Goal: Check status: Check status

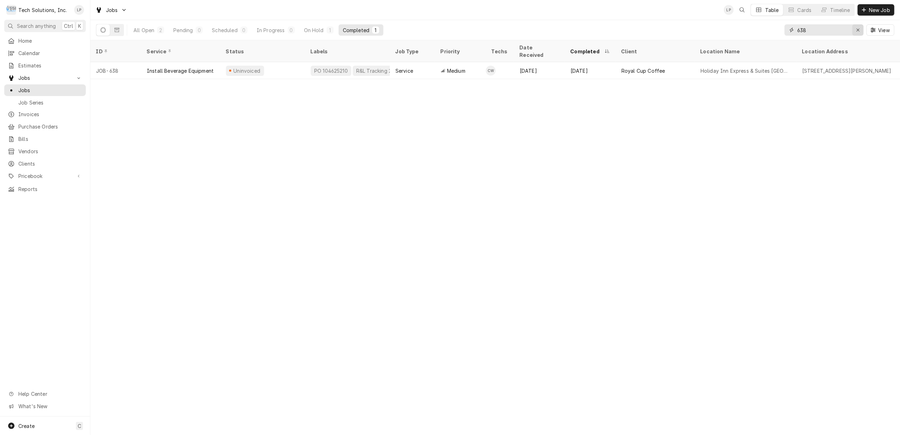
click at [856, 28] on icon "Erase input" at bounding box center [858, 30] width 4 height 5
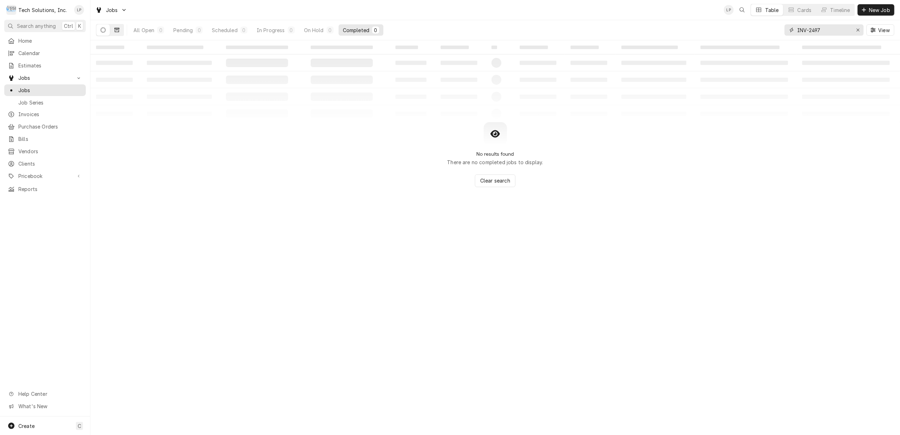
type input "INV-2497"
click at [118, 31] on icon "Dynamic Content Wrapper" at bounding box center [116, 30] width 5 height 5
click at [30, 110] on span "Invoices" at bounding box center [50, 113] width 64 height 7
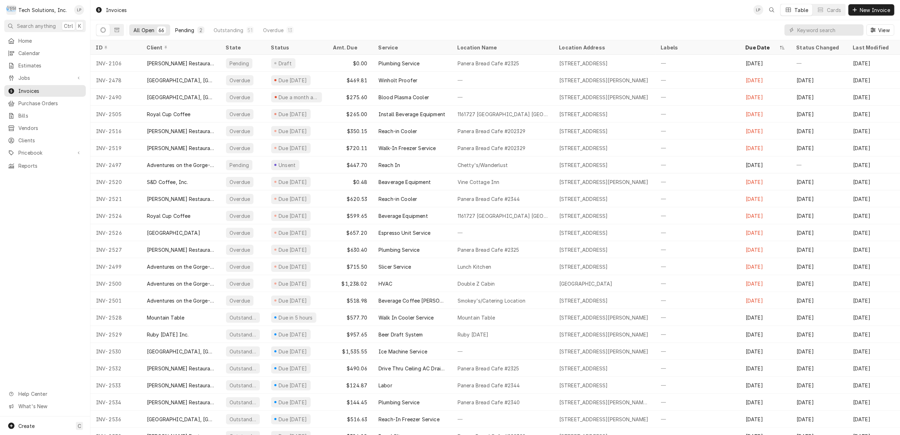
click at [184, 29] on div "Pending" at bounding box center [184, 29] width 19 height 7
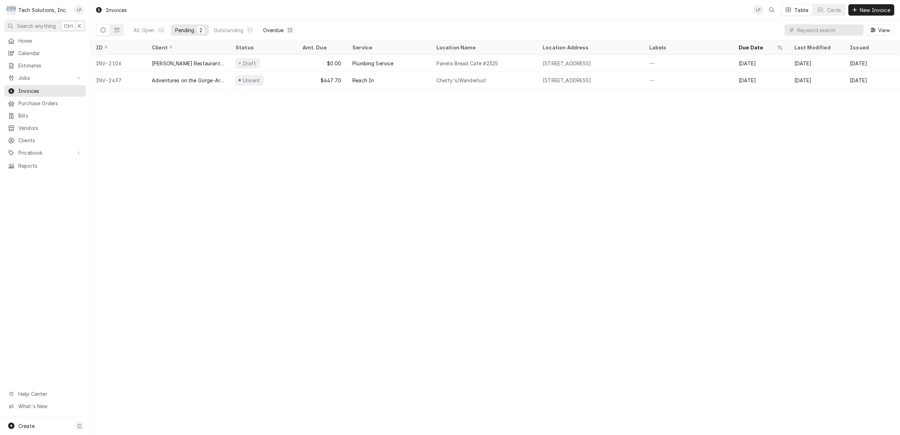
click at [276, 30] on div "Overdue" at bounding box center [273, 29] width 20 height 7
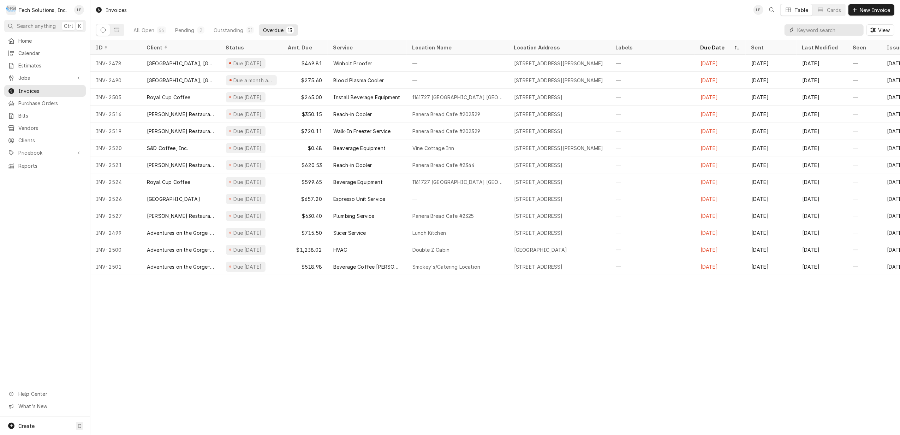
click at [819, 31] on input "Dynamic Content Wrapper" at bounding box center [828, 29] width 63 height 11
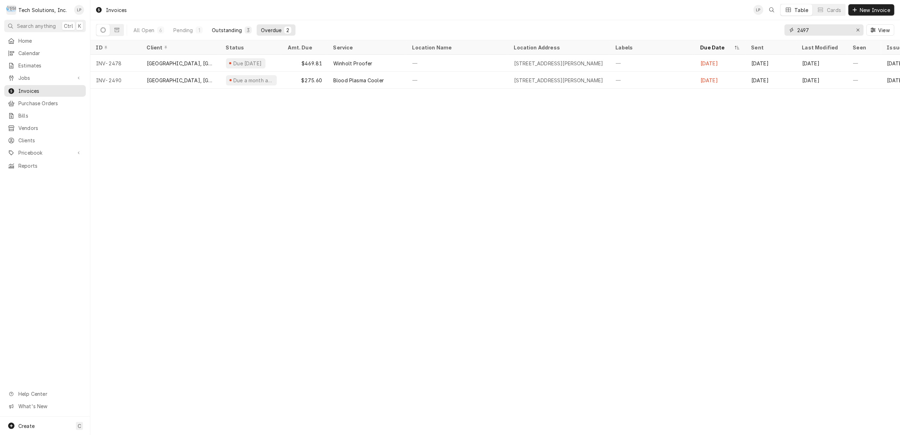
type input "2497"
click at [229, 29] on div "Outstanding" at bounding box center [227, 29] width 30 height 7
click at [184, 30] on div "Pending" at bounding box center [182, 29] width 19 height 7
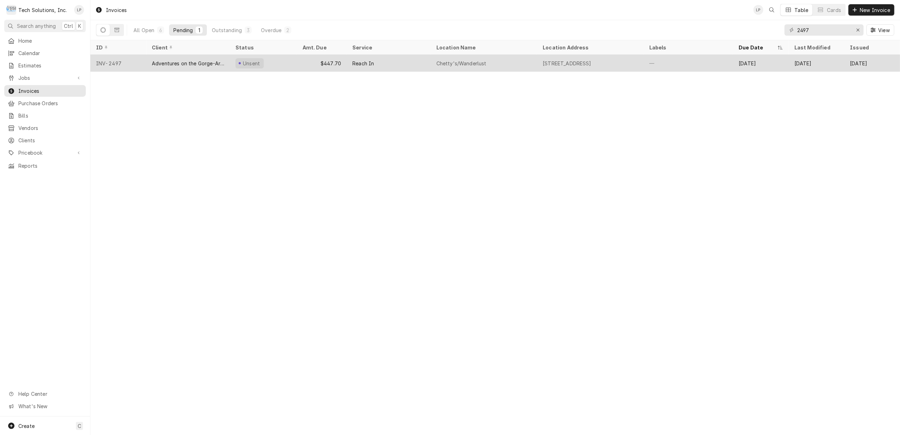
click at [199, 58] on div "Adventures on the Gorge-Aramark Destinations" at bounding box center [188, 63] width 84 height 17
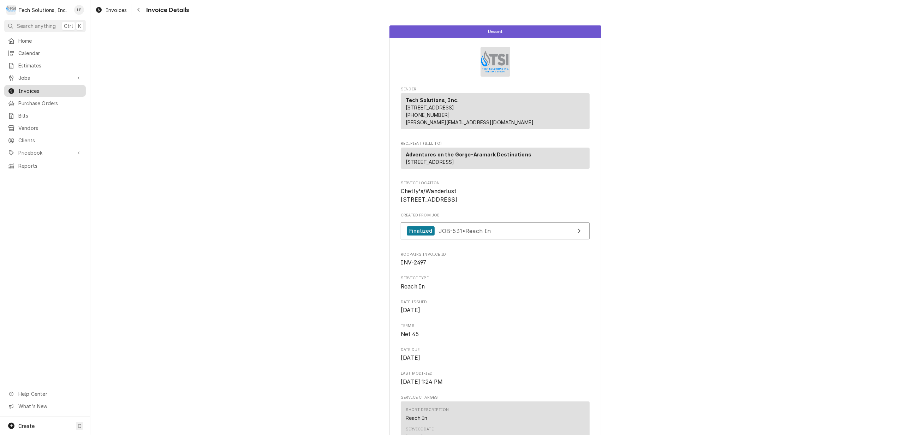
click at [27, 90] on span "Invoices" at bounding box center [50, 90] width 64 height 7
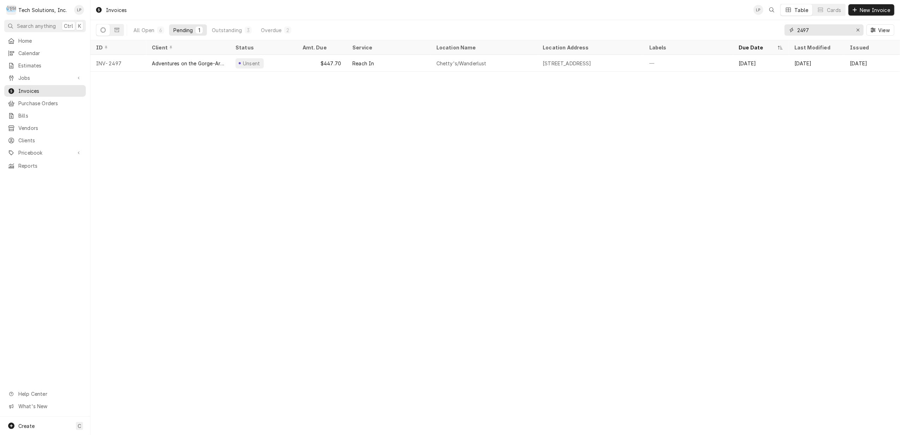
click at [813, 31] on input "2497" at bounding box center [823, 29] width 53 height 11
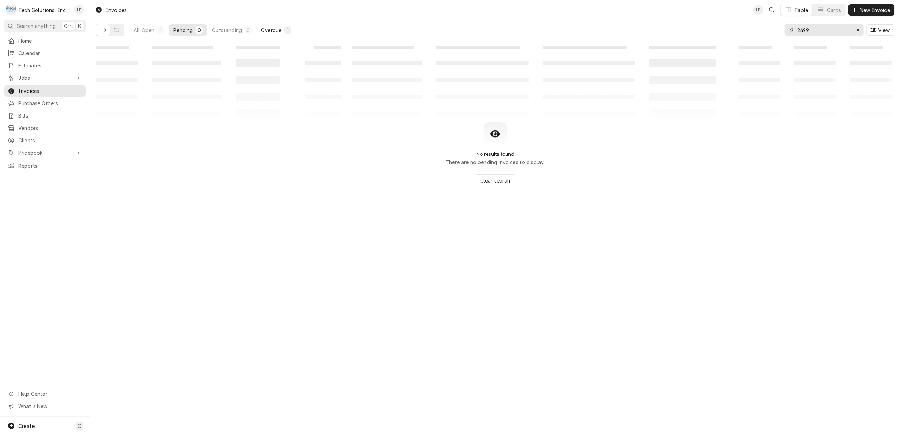
type input "2499"
click at [264, 25] on button "Overdue 1" at bounding box center [276, 29] width 39 height 11
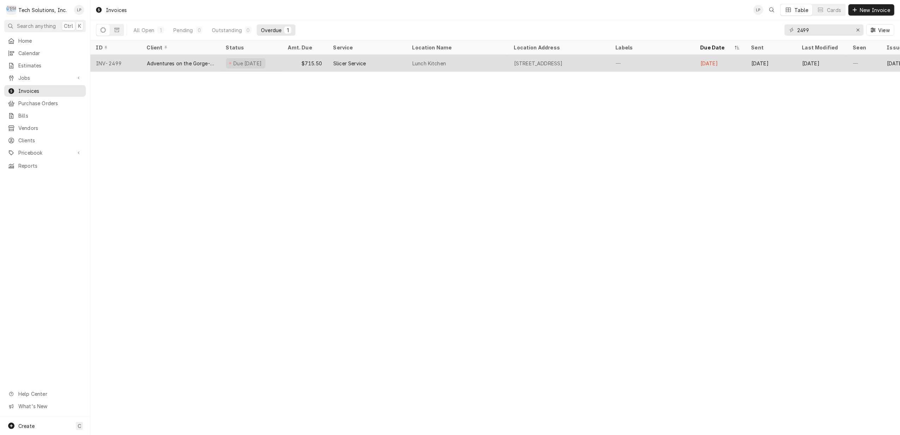
click at [284, 59] on div "$715.50" at bounding box center [304, 63] width 45 height 17
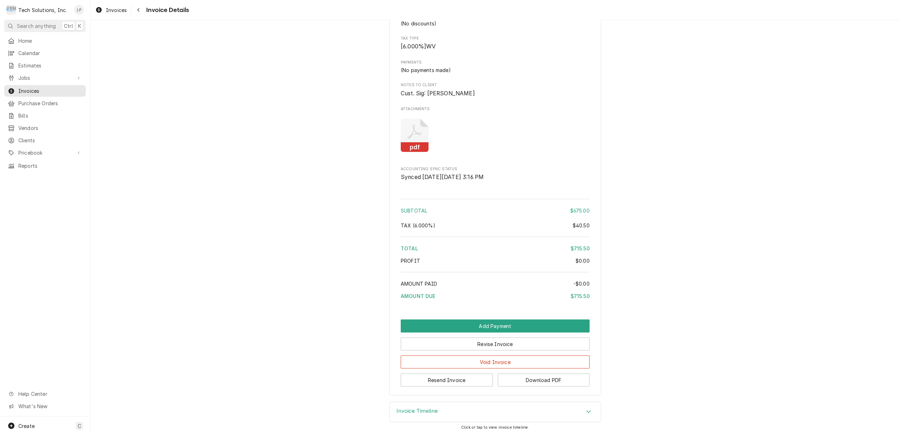
scroll to position [650, 0]
click at [583, 412] on div "Accordion Header" at bounding box center [588, 412] width 11 height 8
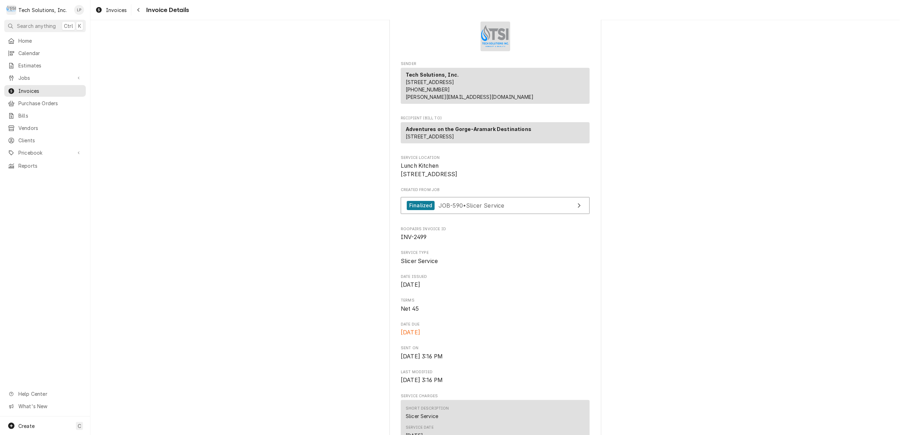
scroll to position [0, 0]
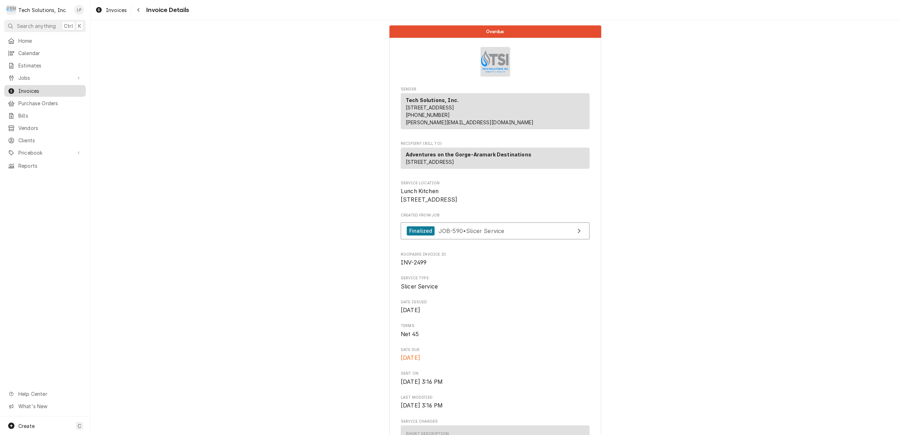
click at [32, 88] on span "Invoices" at bounding box center [50, 90] width 64 height 7
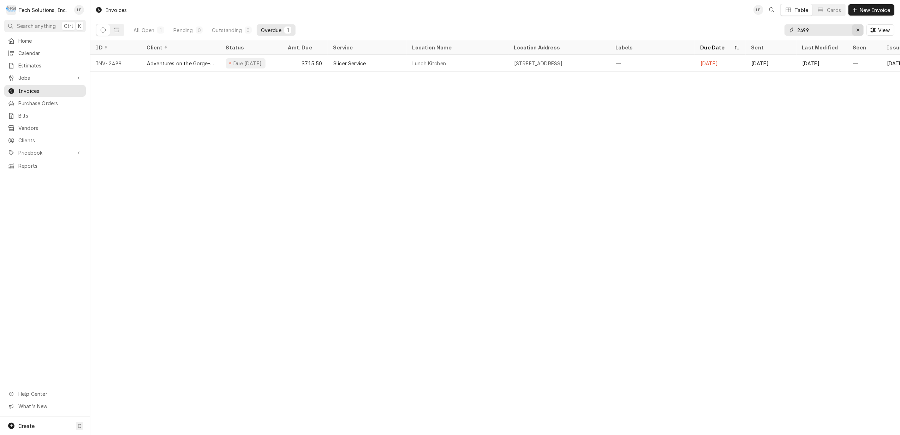
click at [857, 33] on div "Erase input" at bounding box center [857, 29] width 7 height 7
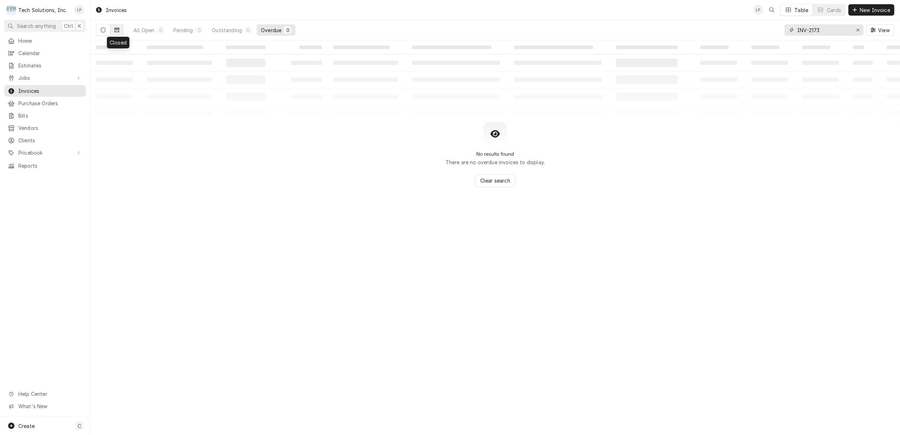
type input "INV-2173"
click at [116, 30] on icon "Dynamic Content Wrapper" at bounding box center [116, 30] width 5 height 5
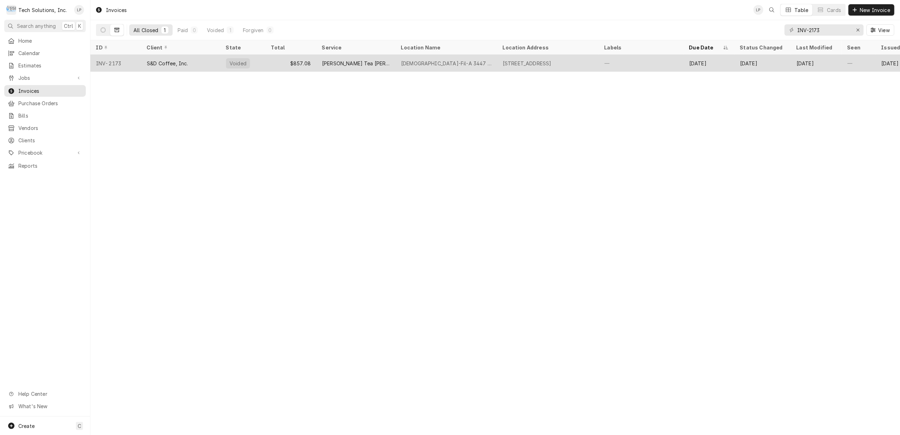
click at [339, 60] on div "[PERSON_NAME] Tea [PERSON_NAME] Not Dispensing" at bounding box center [356, 63] width 68 height 7
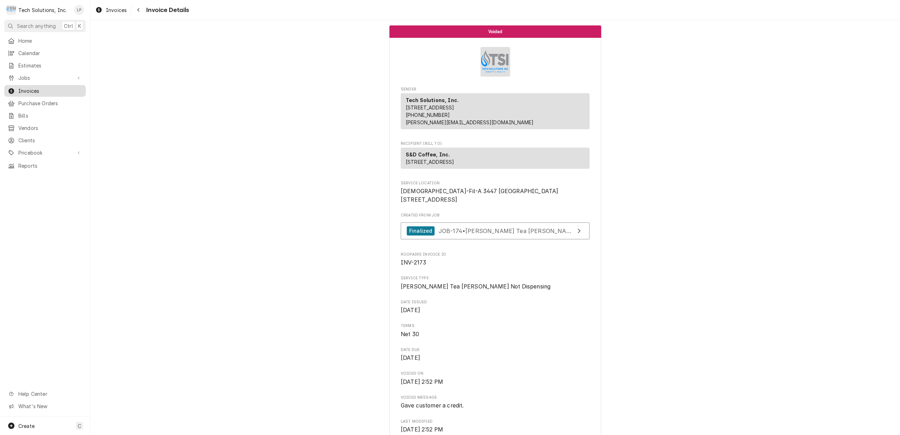
click at [30, 89] on span "Invoices" at bounding box center [50, 90] width 64 height 7
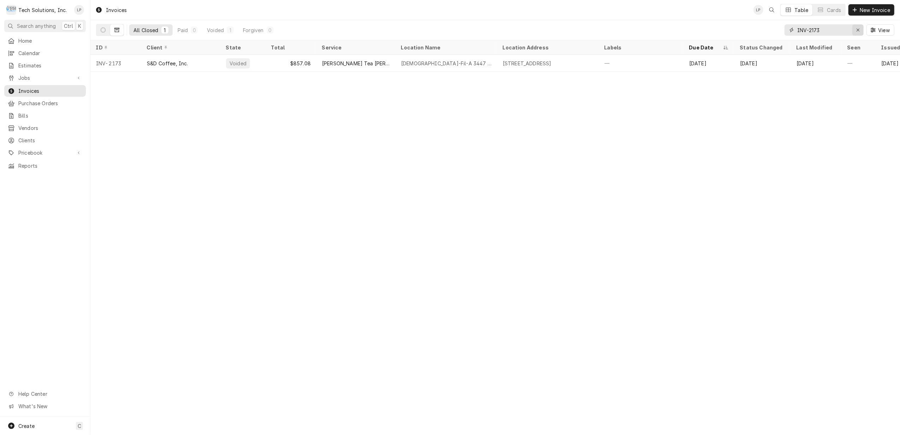
click at [856, 28] on icon "Erase input" at bounding box center [858, 30] width 4 height 5
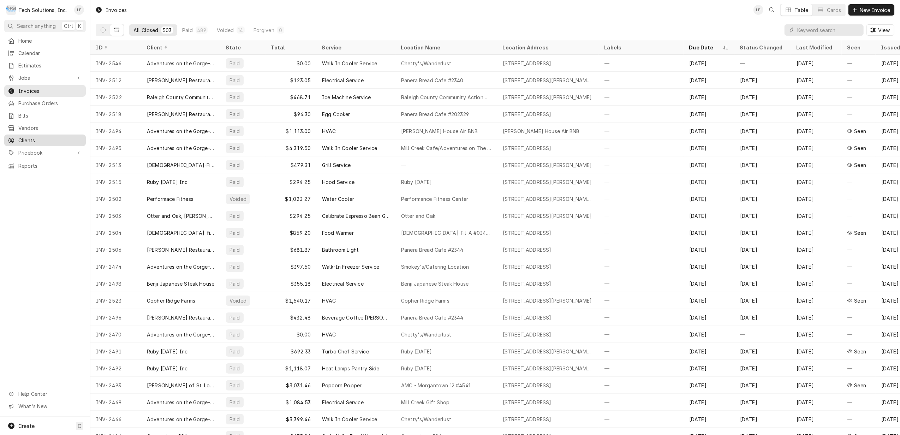
click at [32, 137] on span "Clients" at bounding box center [50, 140] width 64 height 7
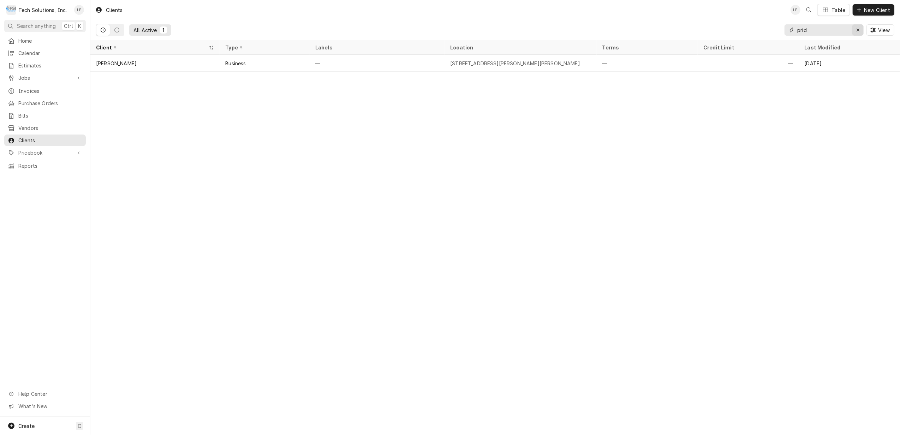
click at [856, 28] on icon "Erase input" at bounding box center [858, 30] width 4 height 5
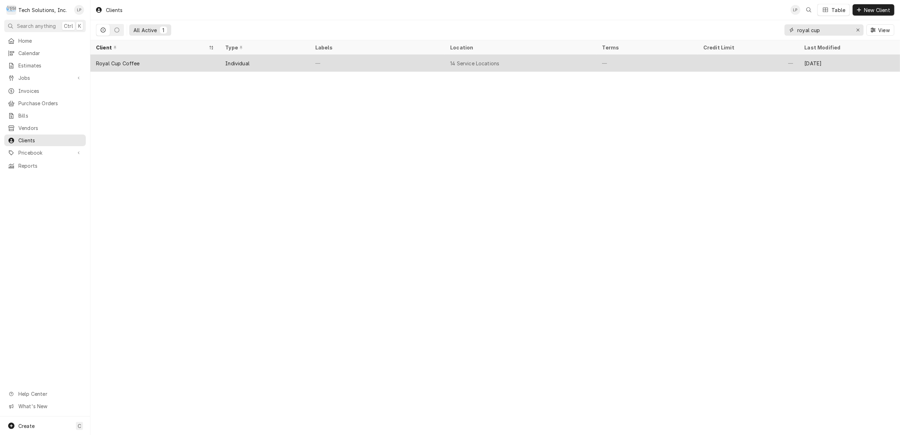
type input "royal cup"
click at [235, 64] on div "Individual" at bounding box center [237, 63] width 24 height 7
